Goal: Entertainment & Leisure: Browse casually

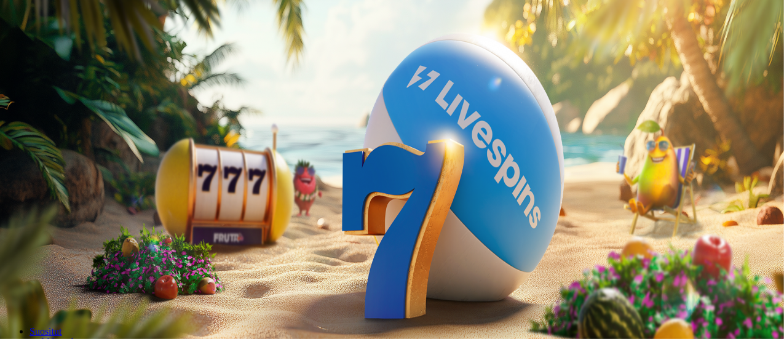
click at [87, 51] on button "Kirjaudu" at bounding box center [85, 44] width 40 height 13
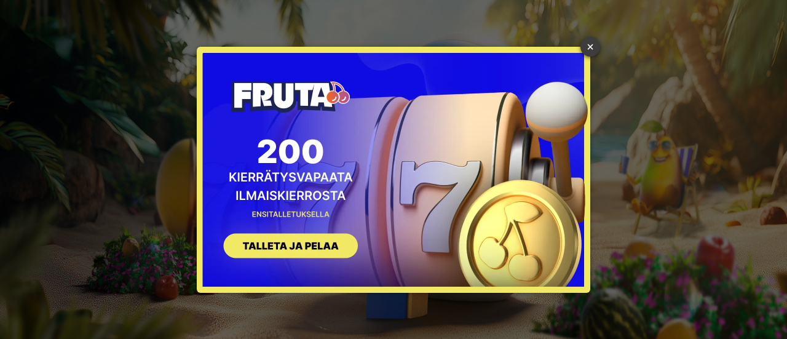
click at [592, 46] on link "×" at bounding box center [591, 47] width 20 height 20
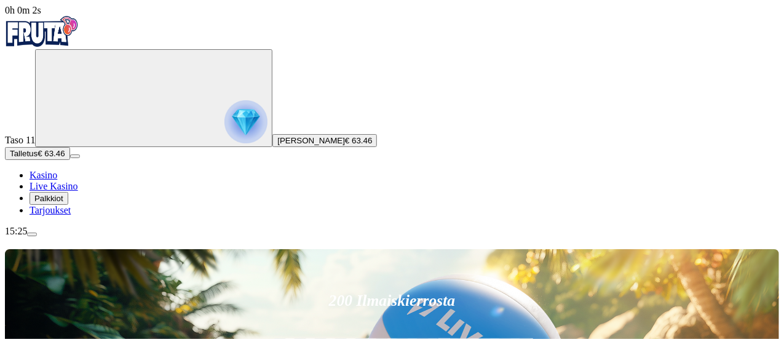
scroll to position [130, 0]
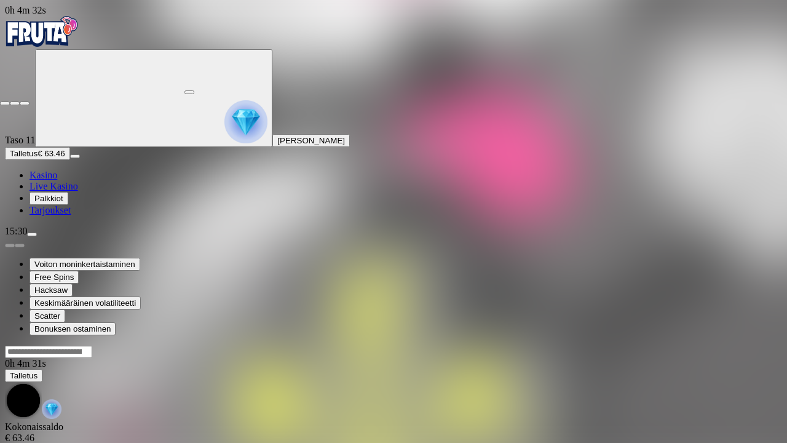
click at [5, 103] on span "close icon" at bounding box center [5, 103] width 0 height 0
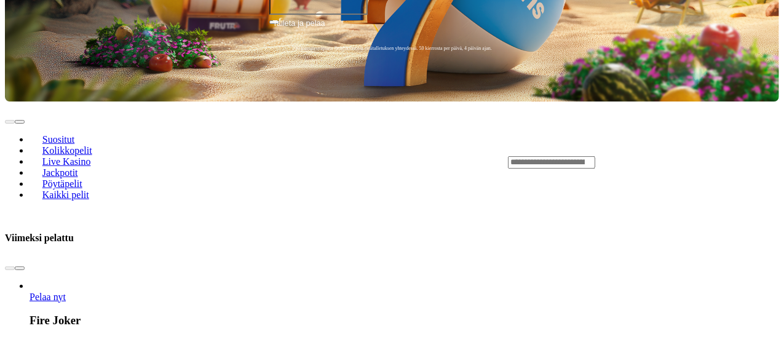
scroll to position [426, 0]
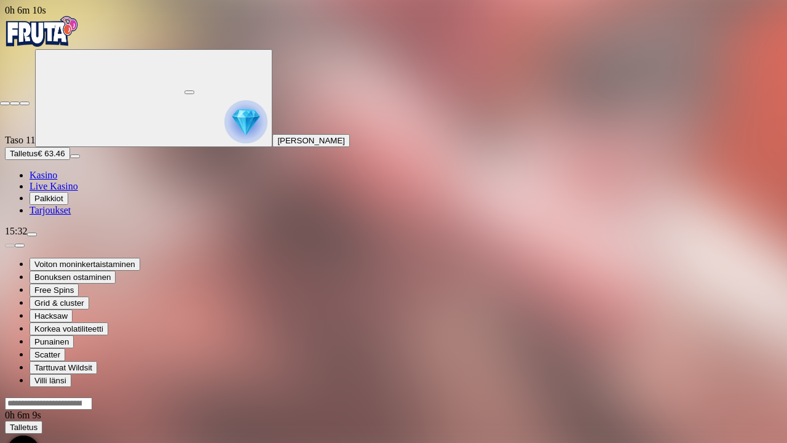
click at [5, 103] on span "close icon" at bounding box center [5, 103] width 0 height 0
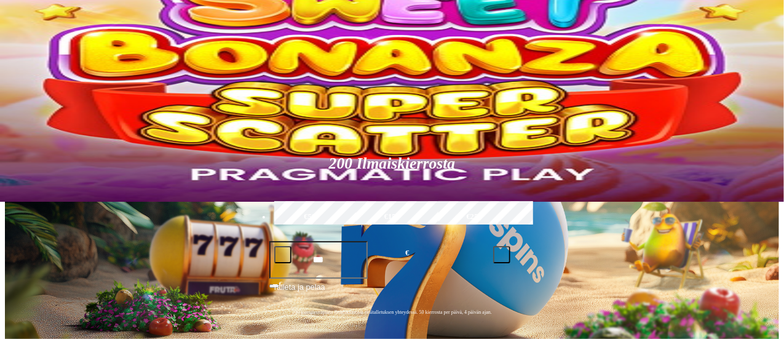
scroll to position [141, 0]
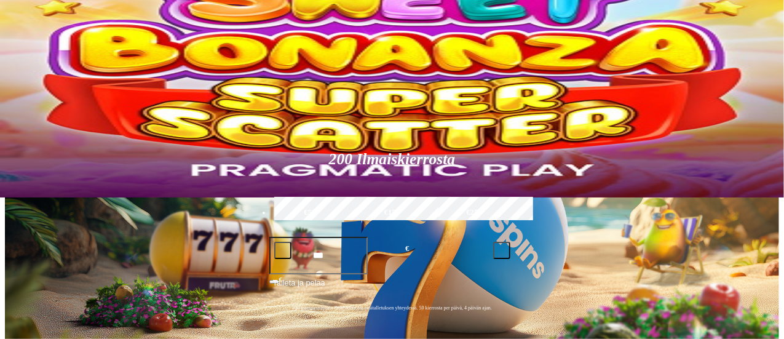
type input "*****"
